Goal: Task Accomplishment & Management: Manage account settings

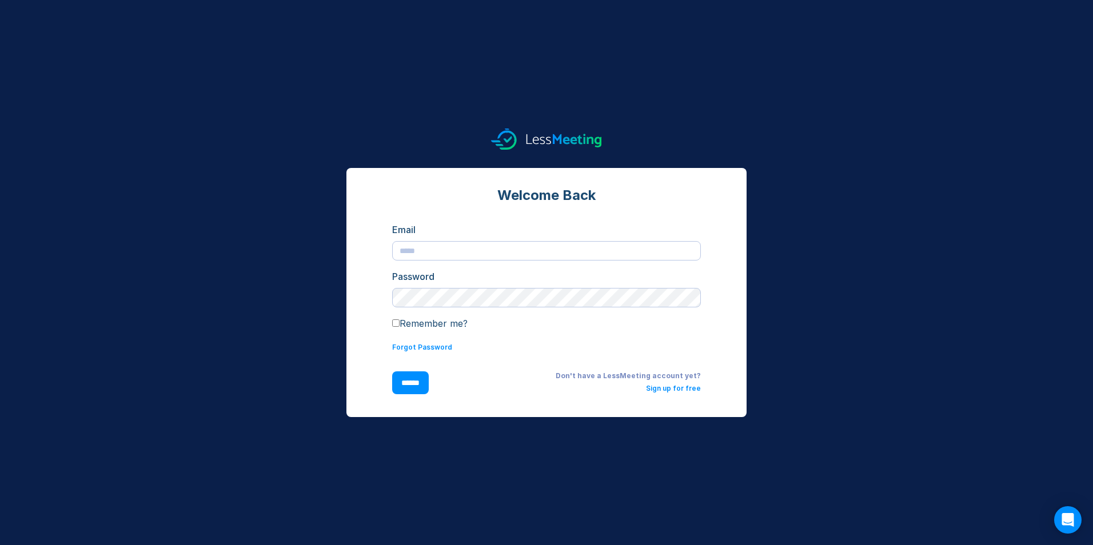
type input "**********"
click at [413, 383] on input "******" at bounding box center [410, 382] width 37 height 23
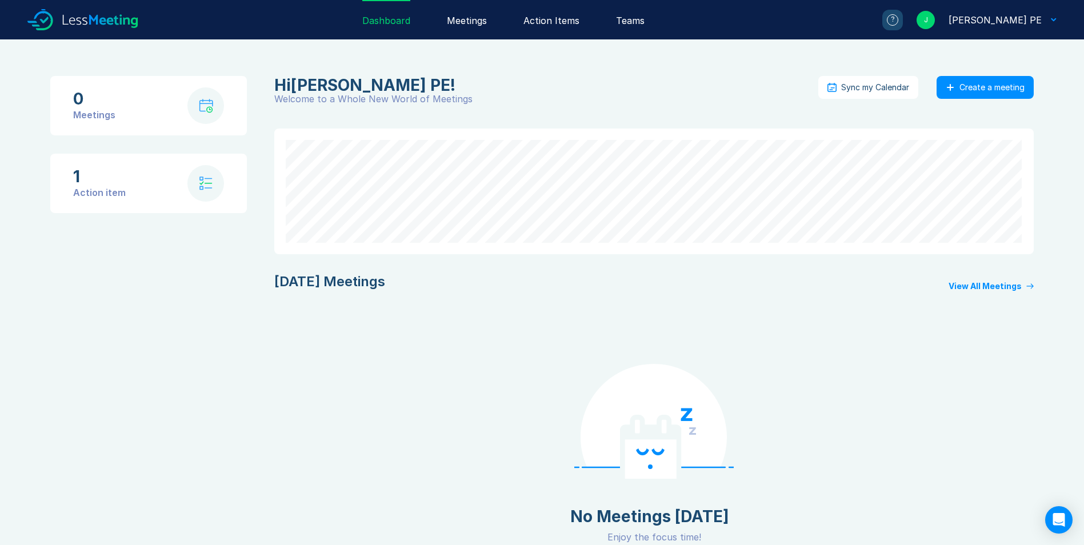
click at [1007, 20] on div "[PERSON_NAME] PE" at bounding box center [995, 20] width 93 height 14
click at [1053, 17] on div "J Jorge E. Corzo PE" at bounding box center [980, 20] width 154 height 18
click at [1009, 105] on div "Settings" at bounding box center [1011, 101] width 39 height 14
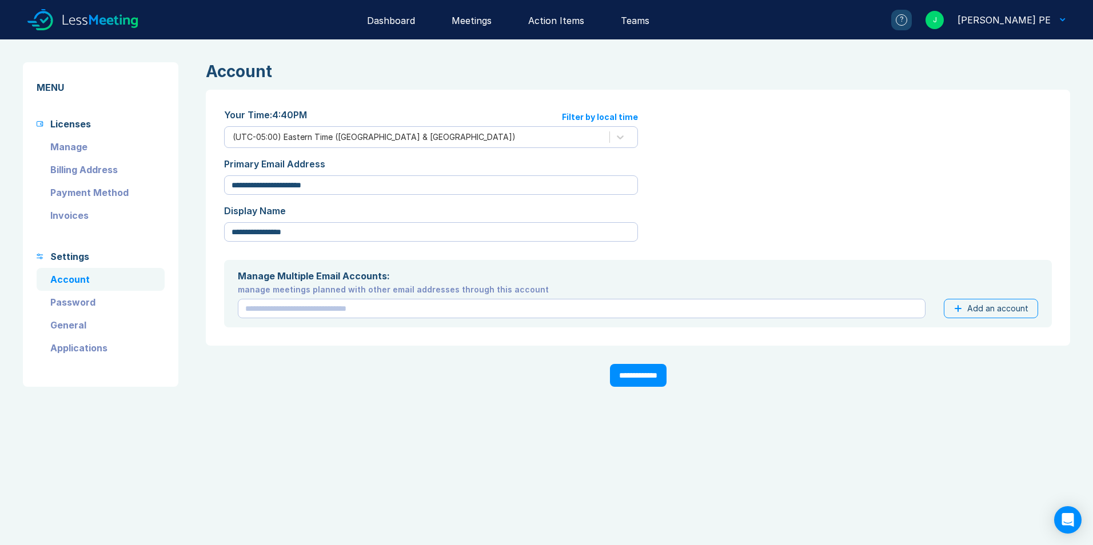
click at [81, 281] on link "Account" at bounding box center [101, 279] width 128 height 23
click at [61, 145] on link "Manage" at bounding box center [101, 146] width 128 height 23
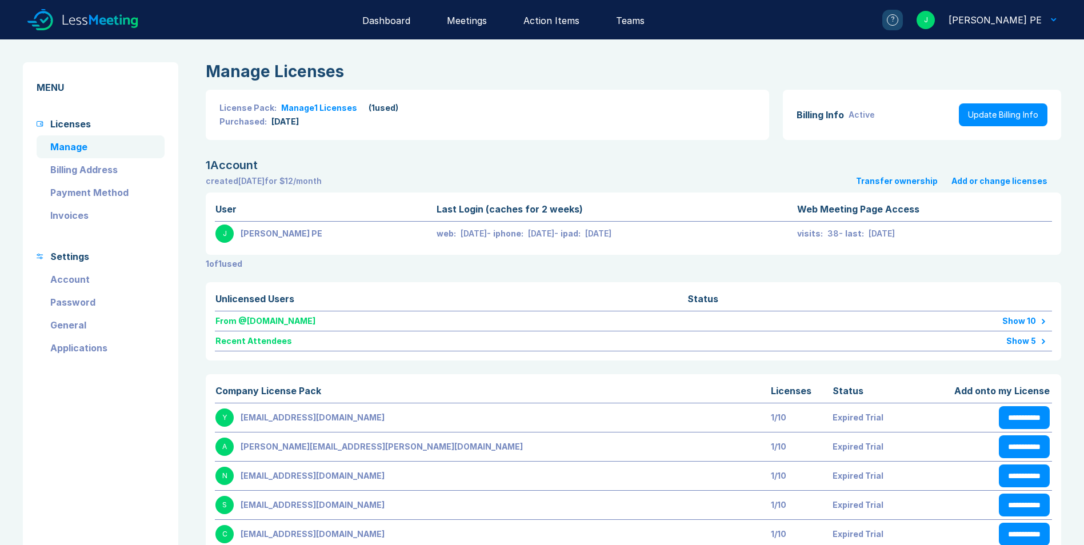
type textarea "*"
click at [1012, 117] on link "Update Billing Info" at bounding box center [1003, 114] width 89 height 23
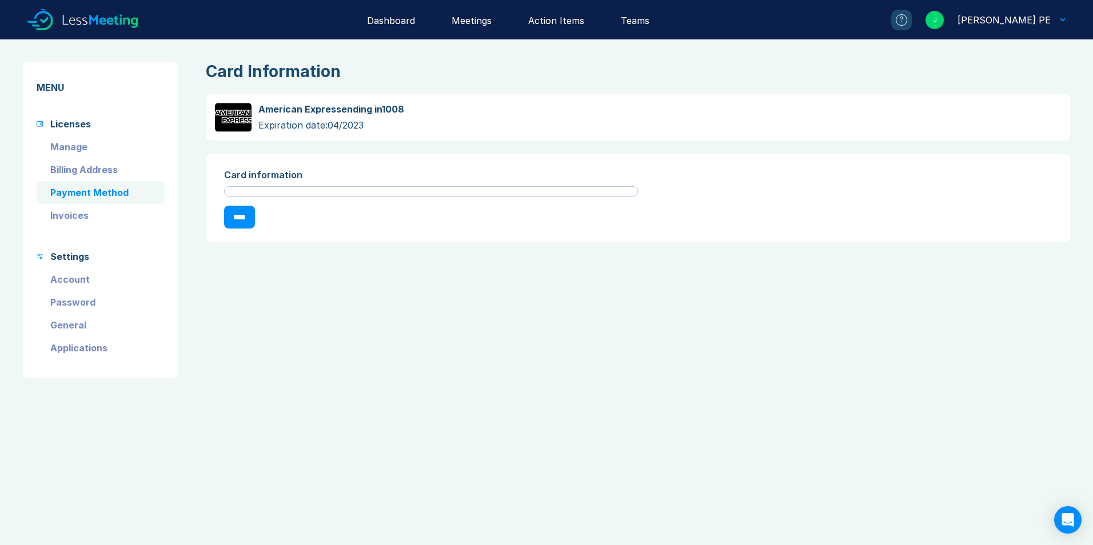
drag, startPoint x: 237, startPoint y: 122, endPoint x: 584, endPoint y: 190, distance: 353.5
click at [584, 190] on div at bounding box center [431, 191] width 414 height 10
click at [326, 194] on div at bounding box center [431, 191] width 414 height 10
click at [74, 214] on link "Invoices" at bounding box center [101, 215] width 128 height 23
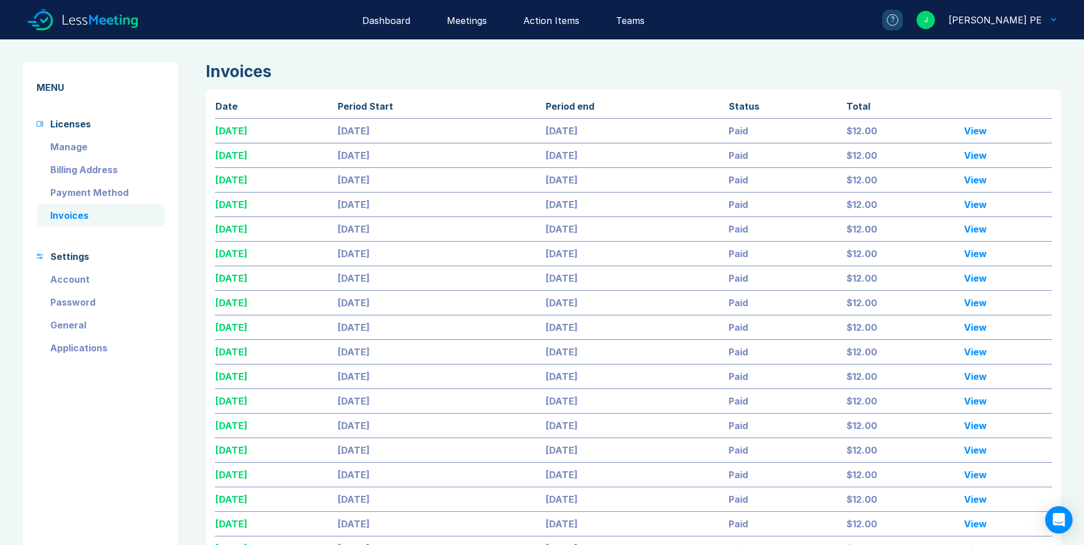
click at [70, 324] on link "General" at bounding box center [101, 325] width 128 height 23
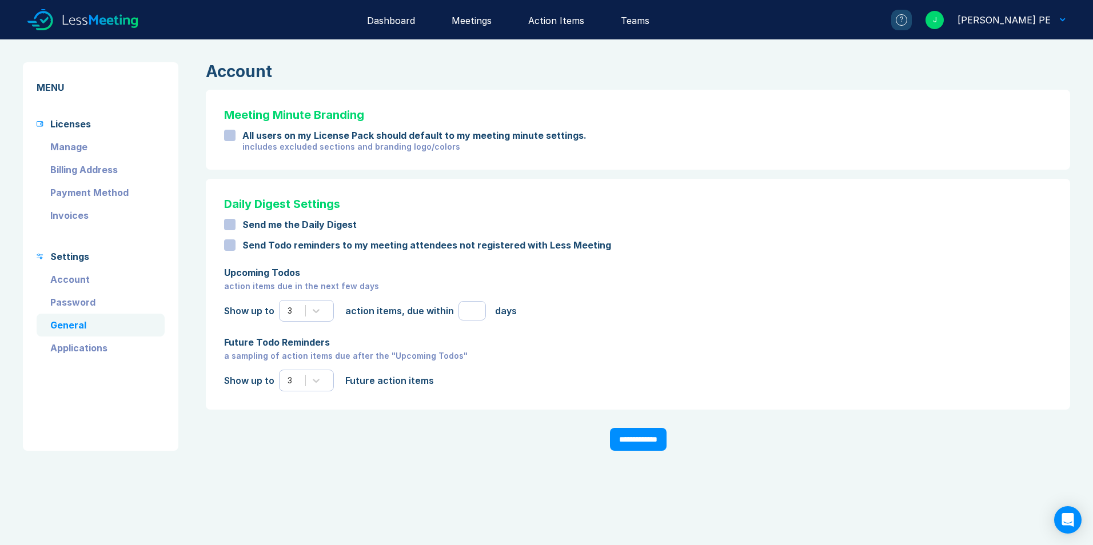
click at [83, 279] on link "Account" at bounding box center [101, 279] width 128 height 23
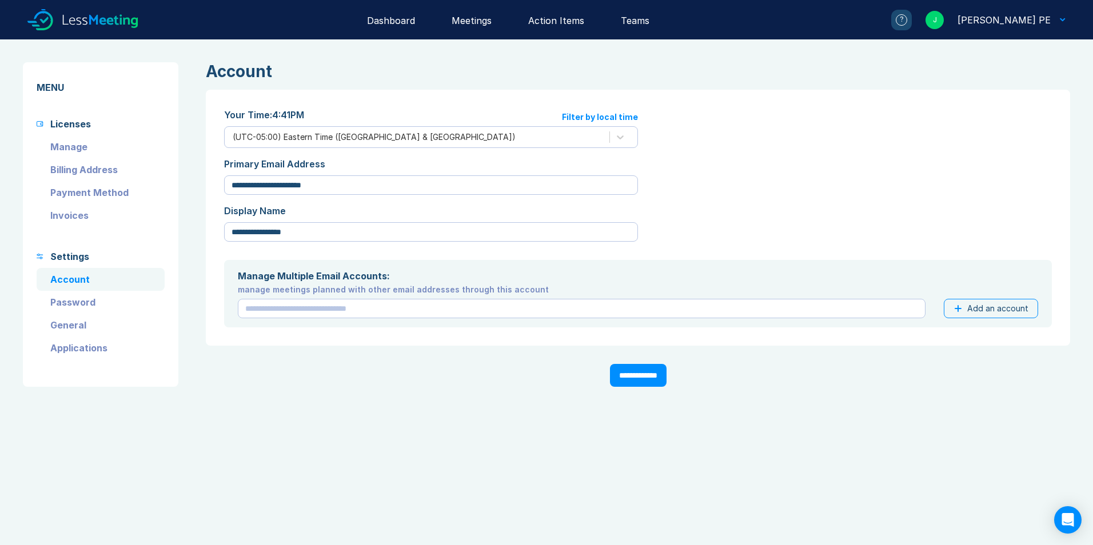
click at [69, 194] on link "Payment Method" at bounding box center [101, 192] width 128 height 23
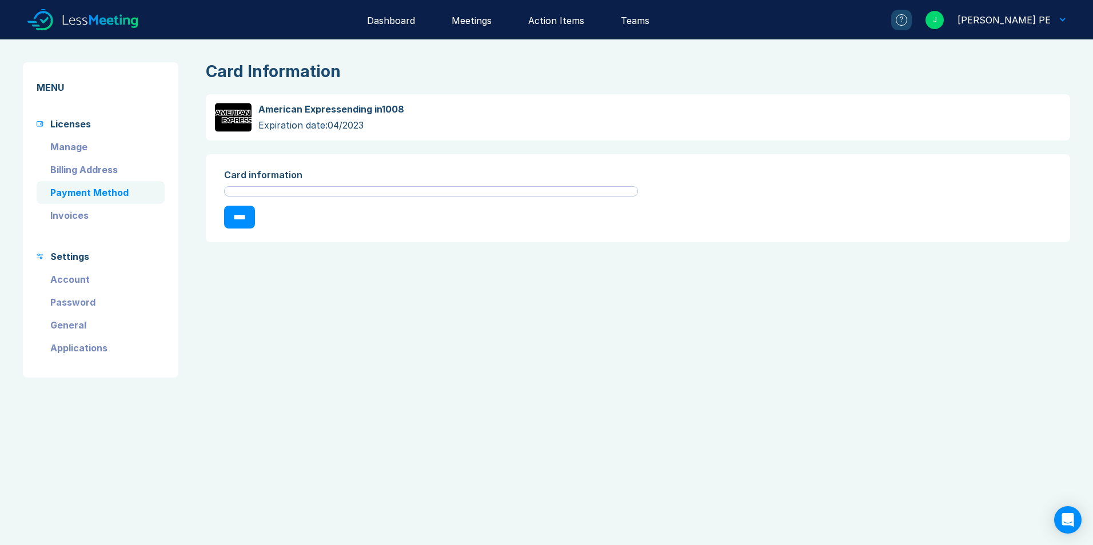
click at [75, 170] on link "Billing Address" at bounding box center [101, 169] width 128 height 23
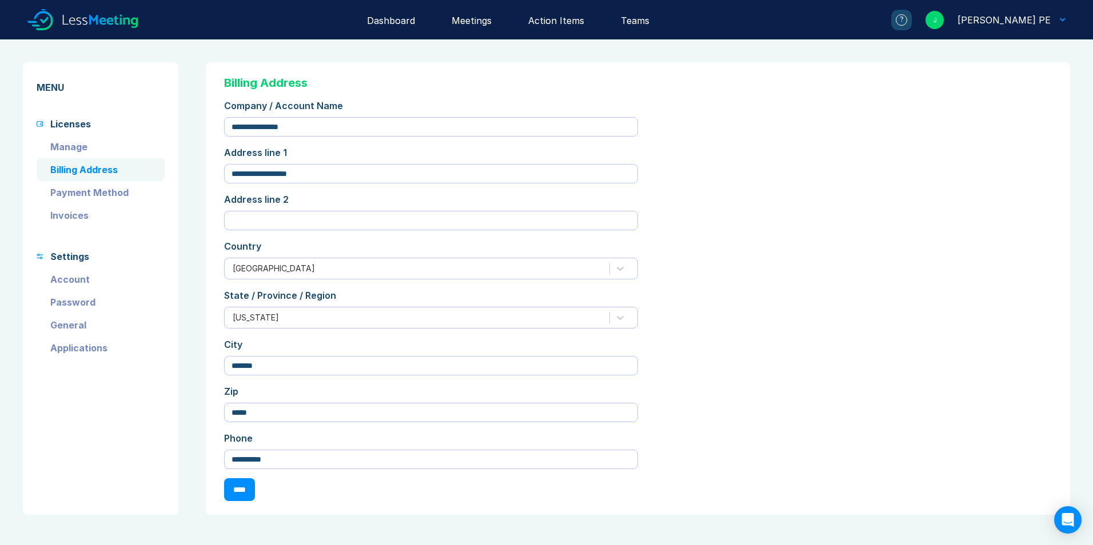
click at [74, 149] on link "Manage" at bounding box center [101, 146] width 128 height 23
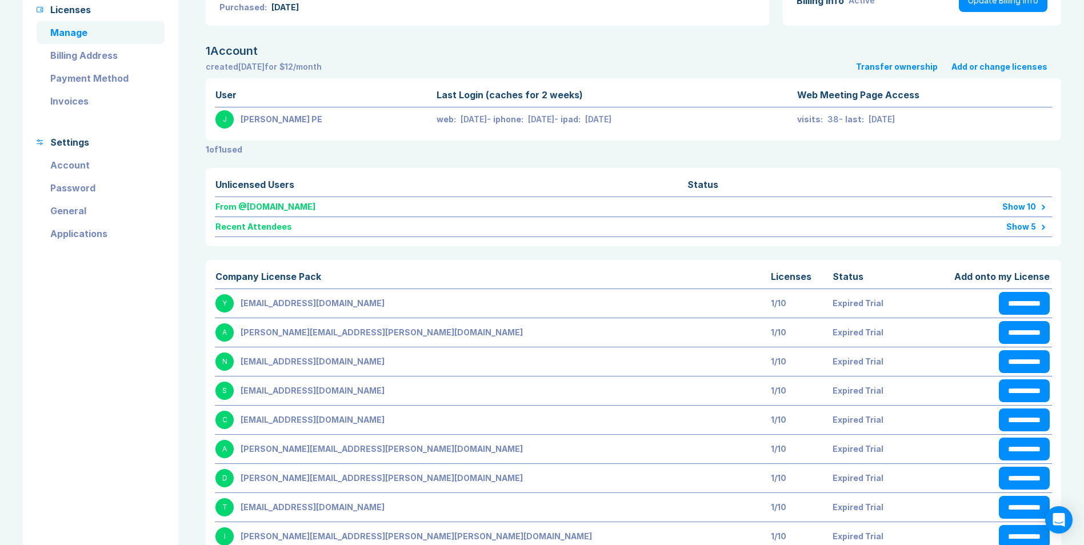
scroll to position [57, 0]
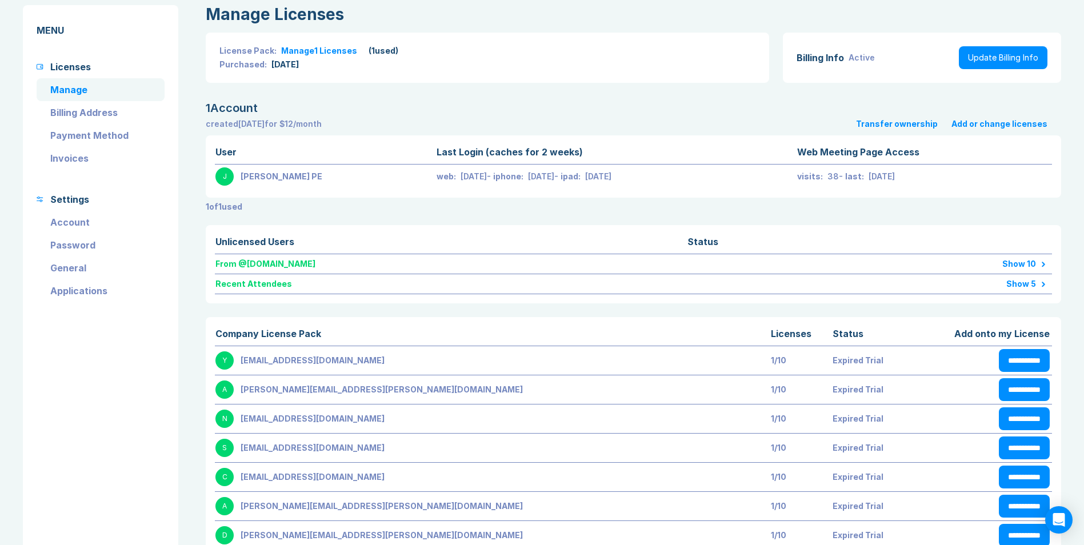
click at [910, 123] on button "Transfer ownership" at bounding box center [897, 123] width 82 height 9
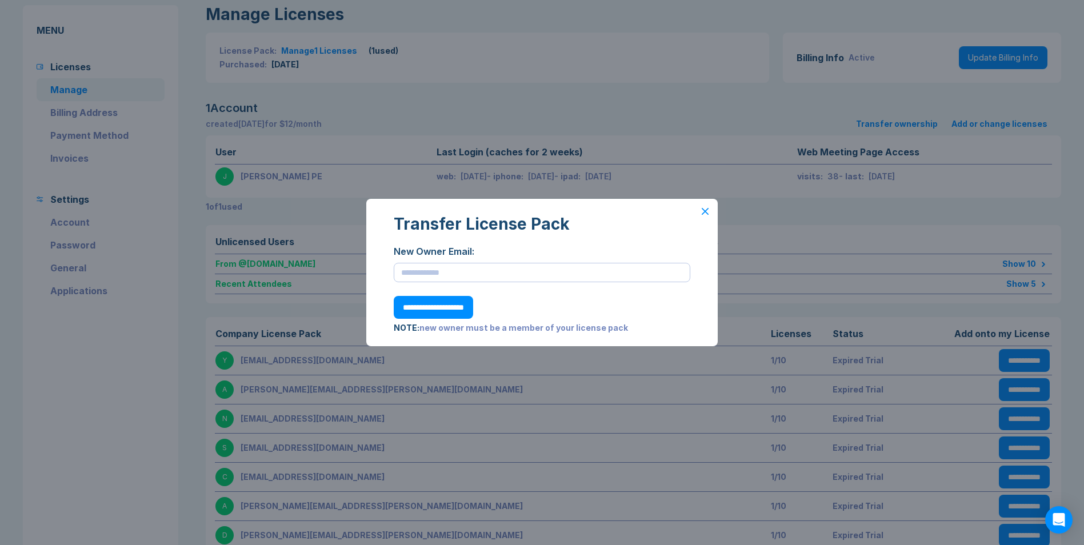
click at [707, 213] on icon at bounding box center [705, 211] width 7 height 7
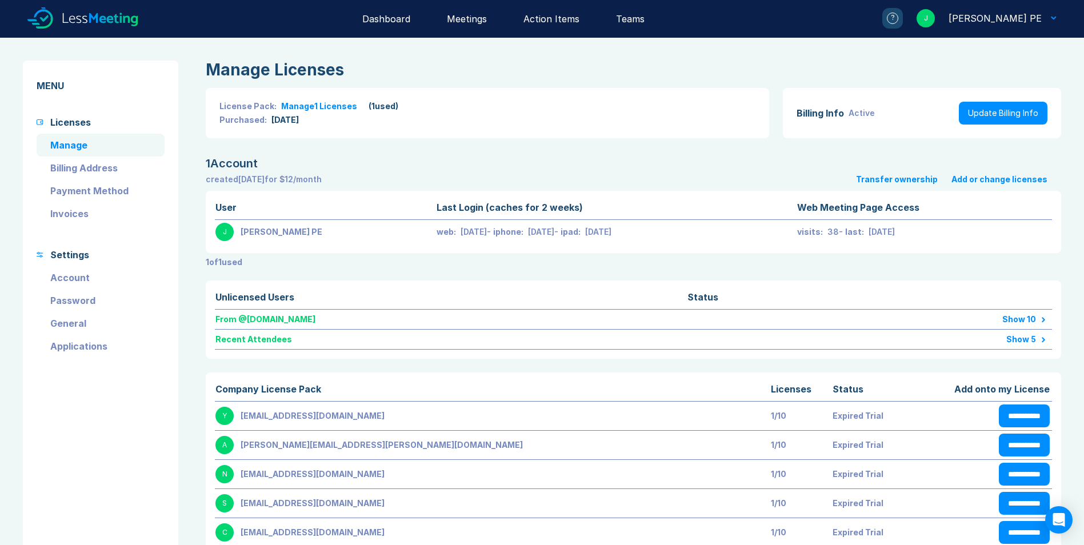
scroll to position [0, 0]
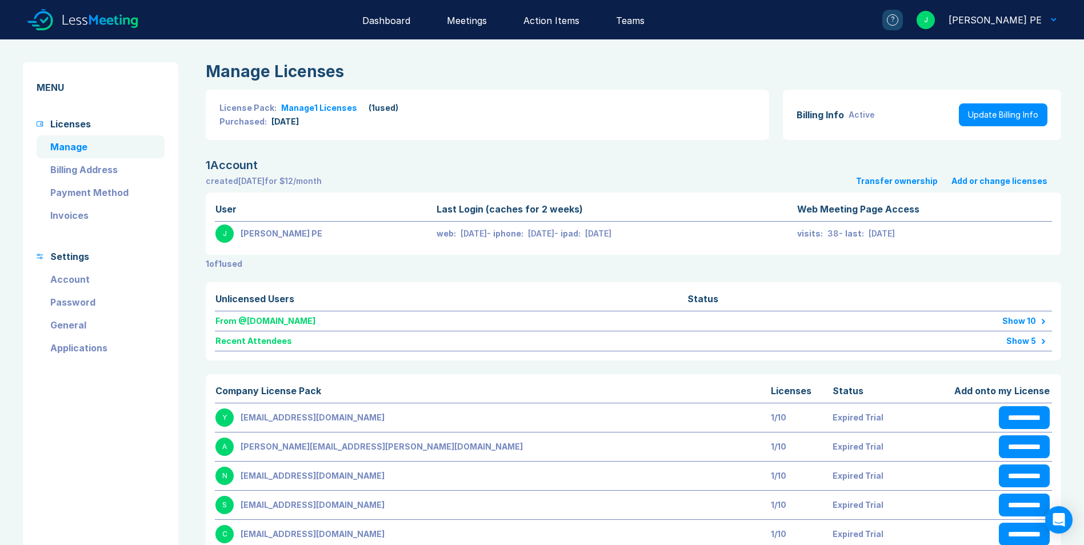
click at [1016, 115] on link "Update Billing Info" at bounding box center [1003, 114] width 89 height 23
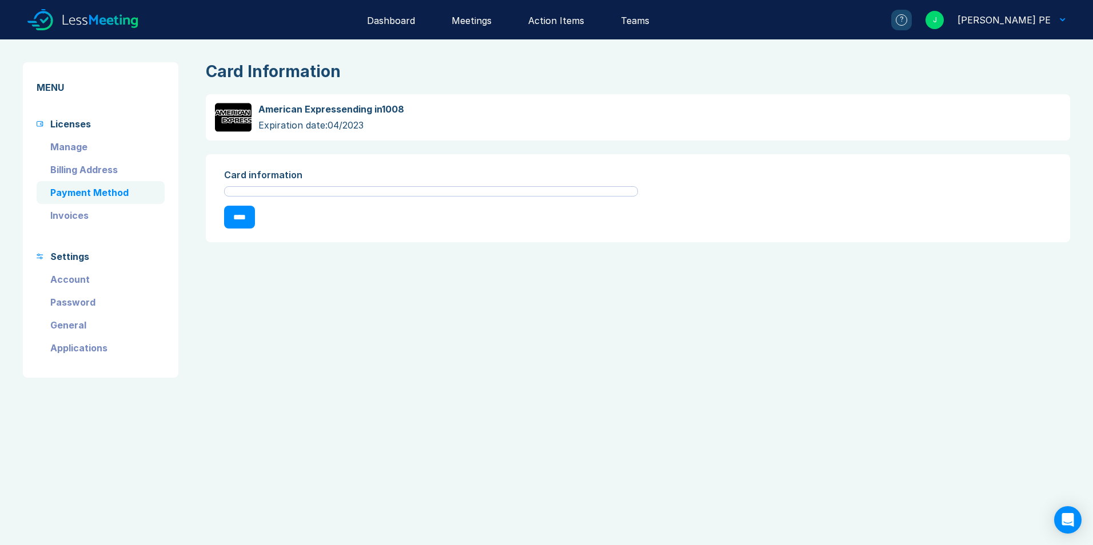
click at [242, 115] on icon at bounding box center [233, 117] width 37 height 33
